Goal: Task Accomplishment & Management: Complete application form

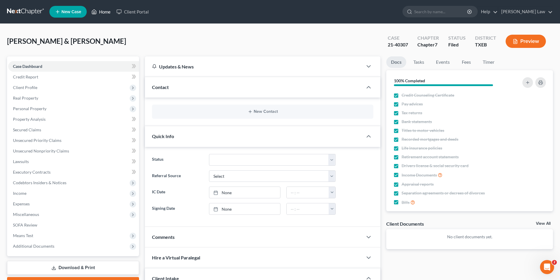
click at [105, 10] on link "Home" at bounding box center [100, 11] width 25 height 11
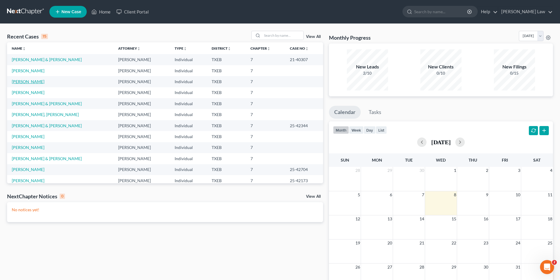
click at [27, 83] on link "[PERSON_NAME]" at bounding box center [28, 81] width 33 height 5
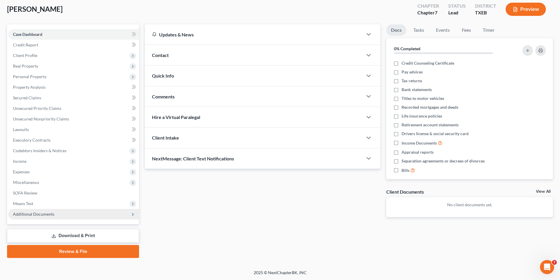
scroll to position [32, 0]
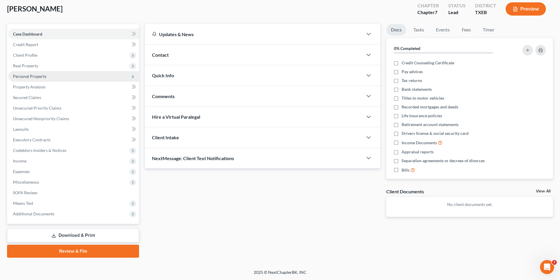
click at [22, 73] on span "Personal Property" at bounding box center [73, 76] width 131 height 11
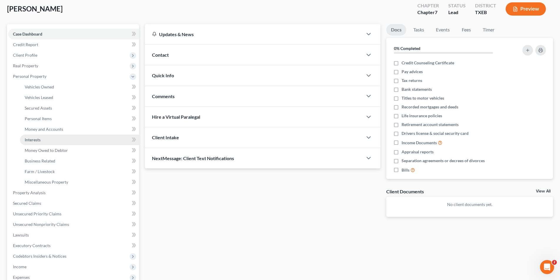
click at [31, 138] on span "Interests" at bounding box center [33, 139] width 16 height 5
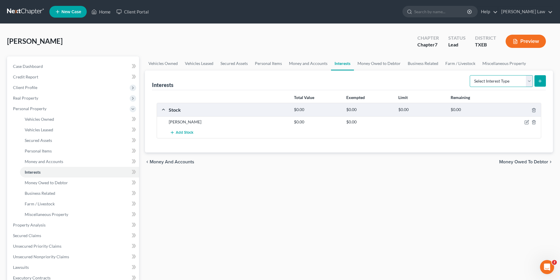
click at [506, 77] on select "Select Interest Type 401K Annuity Bond Education IRA Government Bond Government…" at bounding box center [501, 81] width 63 height 12
select select "ira"
click at [470, 75] on select "Select Interest Type 401K Annuity Bond Education IRA Government Bond Government…" at bounding box center [501, 81] width 63 height 12
click at [538, 81] on icon "submit" at bounding box center [539, 81] width 5 height 5
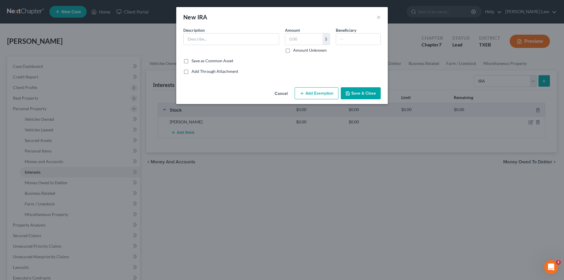
click at [316, 91] on button "Add Exemption" at bounding box center [317, 93] width 44 height 12
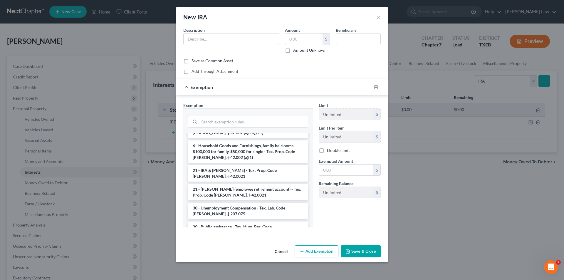
scroll to position [343, 0]
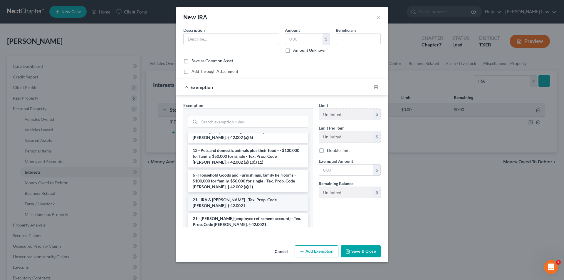
click at [217, 195] on li "21 - IRA & [PERSON_NAME] - Tex. Prop. Code [PERSON_NAME]. § 42.0021" at bounding box center [248, 203] width 120 height 16
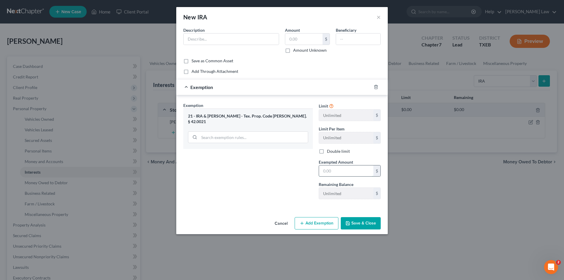
click at [348, 172] on input "text" at bounding box center [346, 170] width 54 height 11
type input "3,000.00"
